Goal: Find specific page/section: Find specific page/section

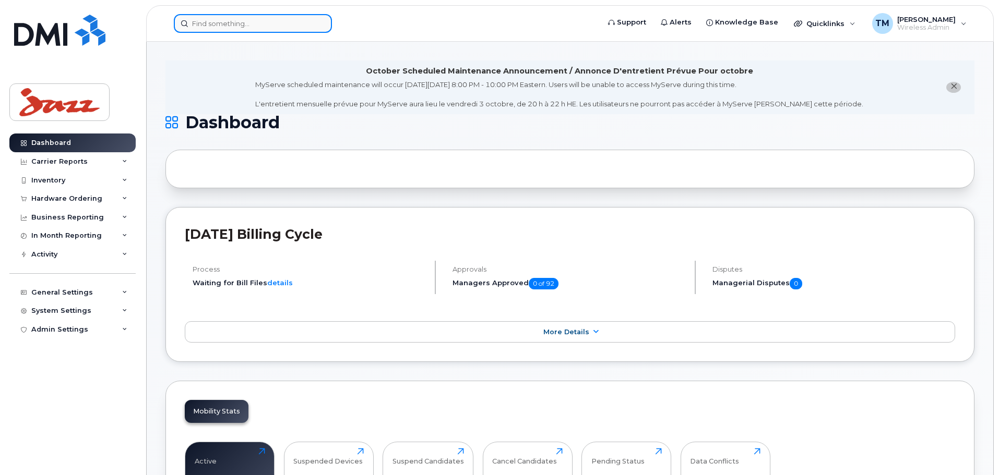
drag, startPoint x: 233, startPoint y: 33, endPoint x: 237, endPoint y: 25, distance: 8.9
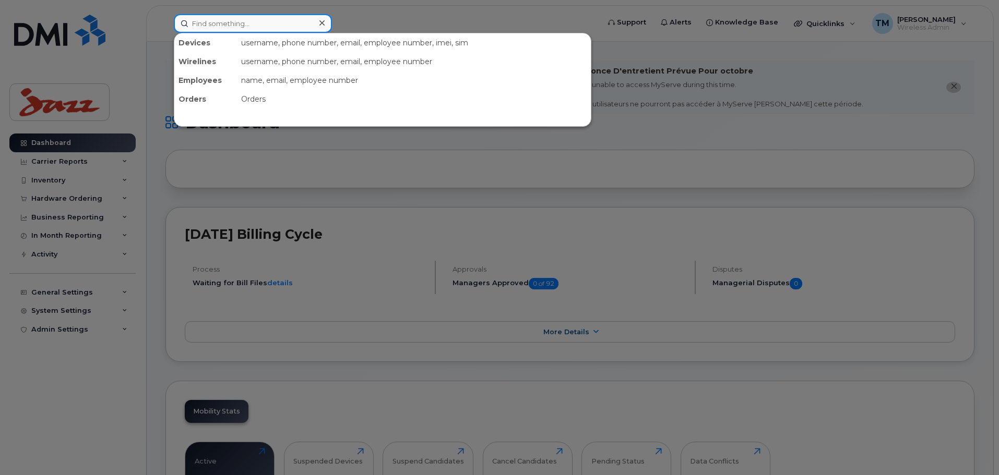
paste input "9022668637"
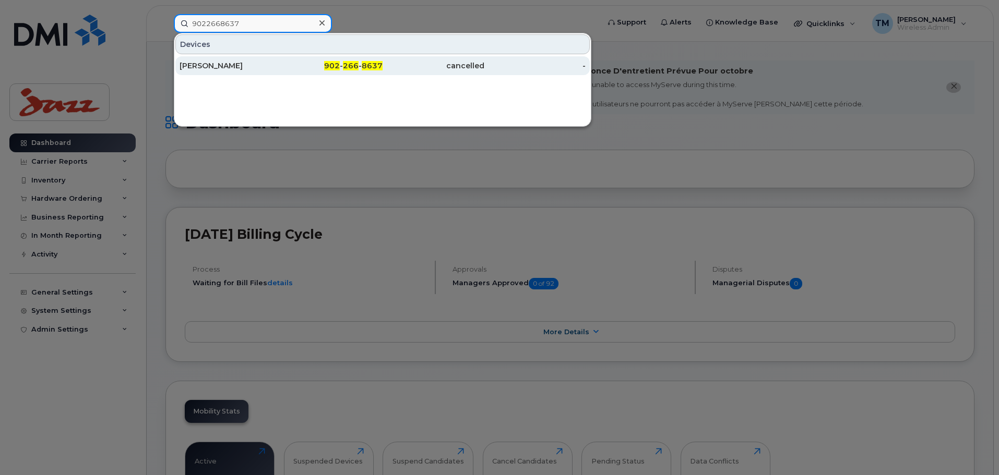
type input "9022668637"
click at [291, 65] on div "902 - 266 - 8637" at bounding box center [332, 66] width 102 height 10
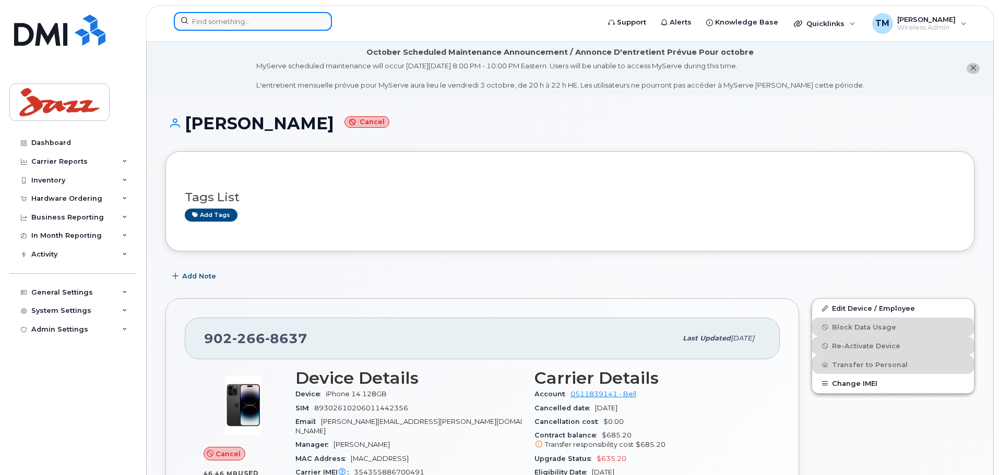
click at [264, 28] on input at bounding box center [253, 21] width 158 height 19
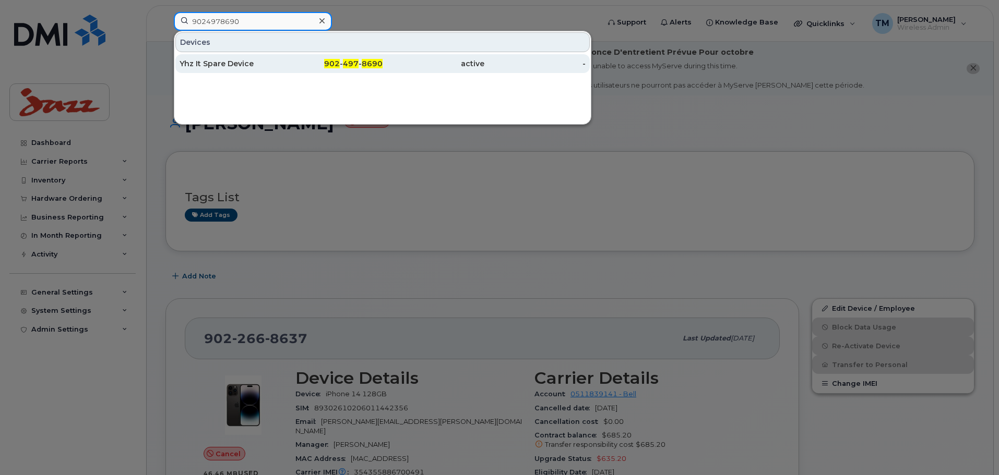
type input "9024978690"
click at [246, 63] on div "Yhz It Spare Device" at bounding box center [231, 63] width 102 height 10
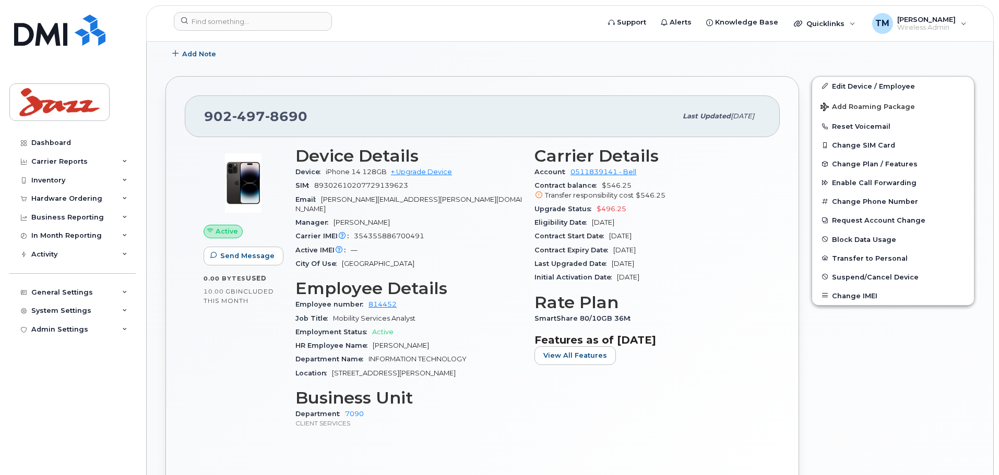
scroll to position [365, 0]
